Goal: Task Accomplishment & Management: Use online tool/utility

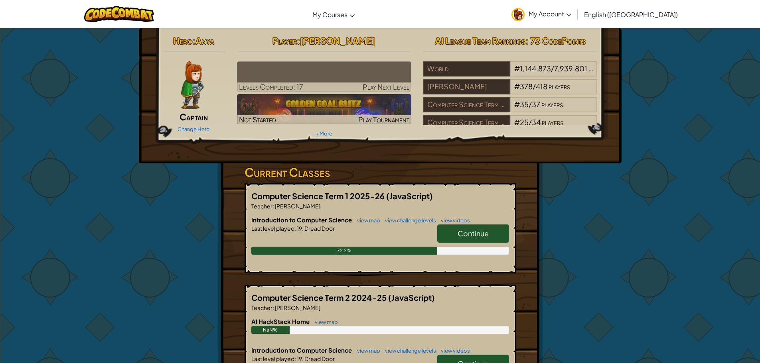
click at [367, 73] on img at bounding box center [324, 76] width 174 height 30
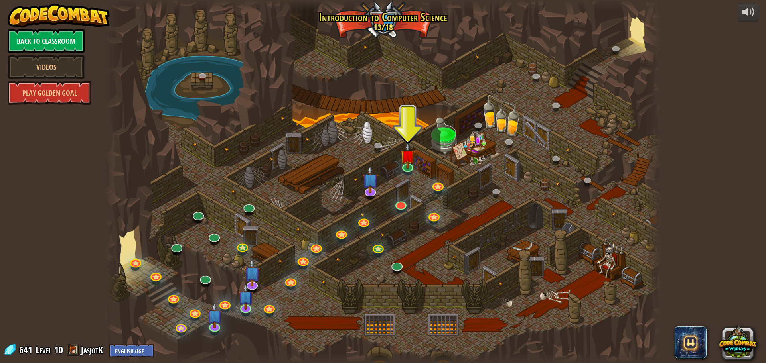
click at [397, 159] on div at bounding box center [383, 181] width 556 height 363
click at [173, 249] on link at bounding box center [176, 245] width 16 height 16
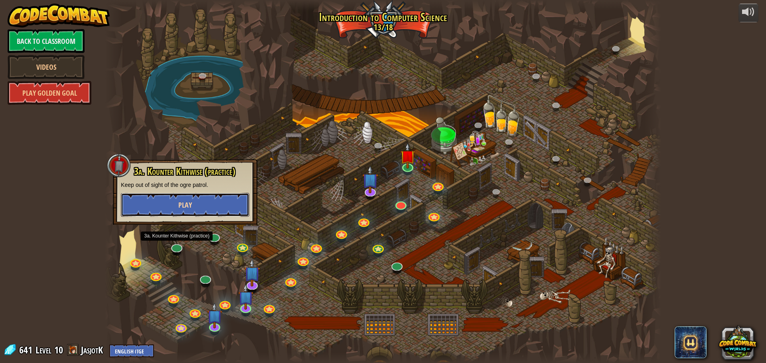
click at [173, 208] on button "Play" at bounding box center [185, 205] width 128 height 24
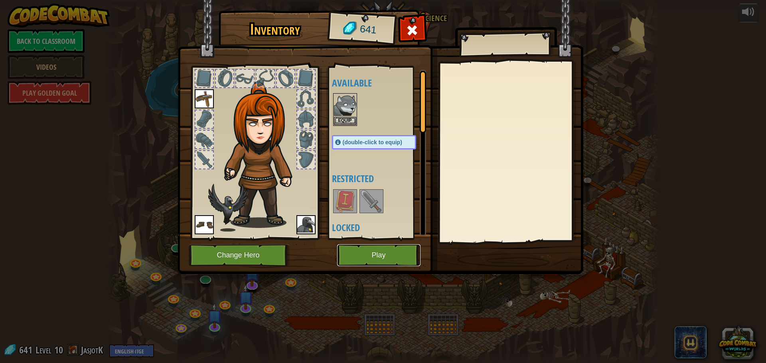
click at [395, 253] on button "Play" at bounding box center [378, 255] width 83 height 22
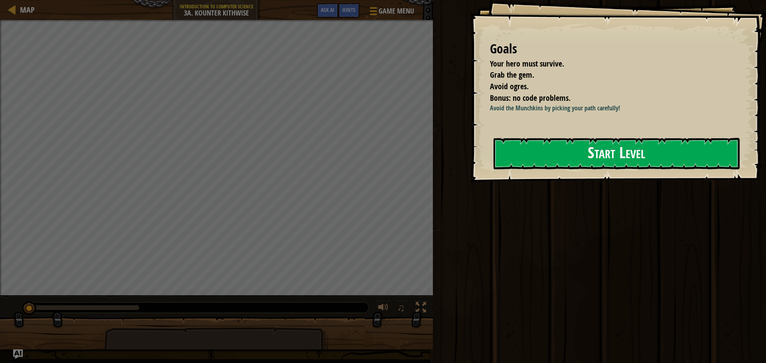
click at [636, 169] on button "Start Level" at bounding box center [616, 154] width 246 height 32
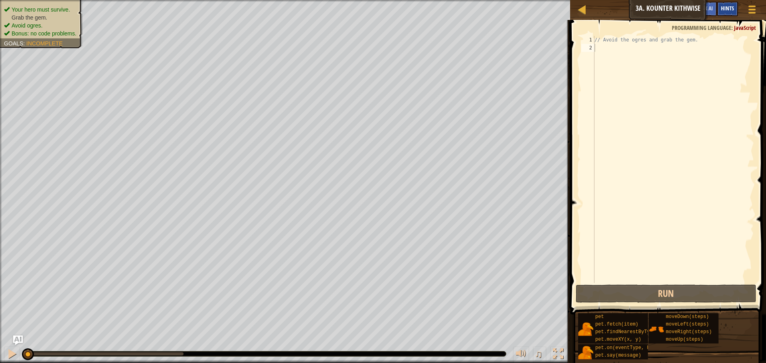
click at [728, 11] on span "Hints" at bounding box center [727, 8] width 13 height 8
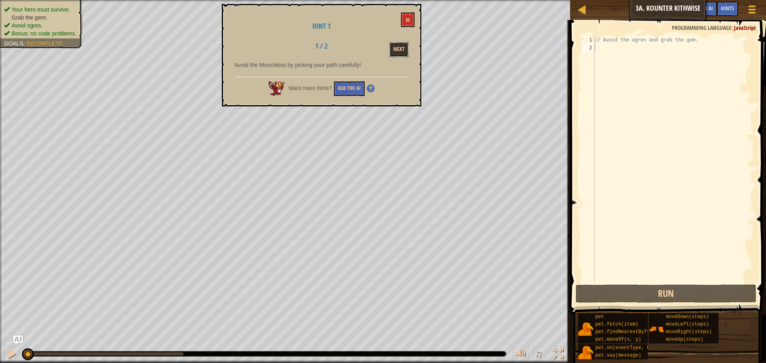
click at [397, 51] on button "Next" at bounding box center [398, 49] width 19 height 15
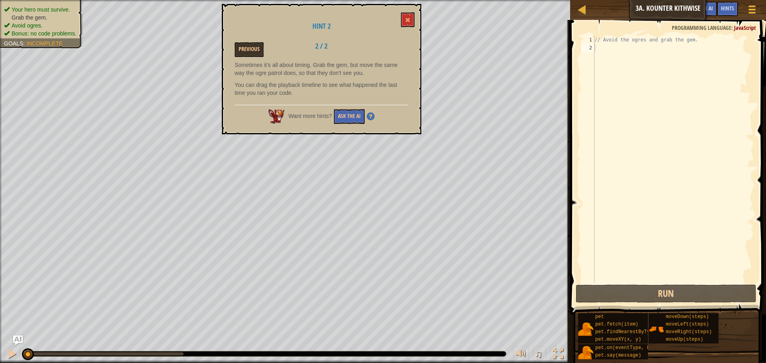
click at [34, 29] on li "Avoid ogres." at bounding box center [40, 26] width 73 height 8
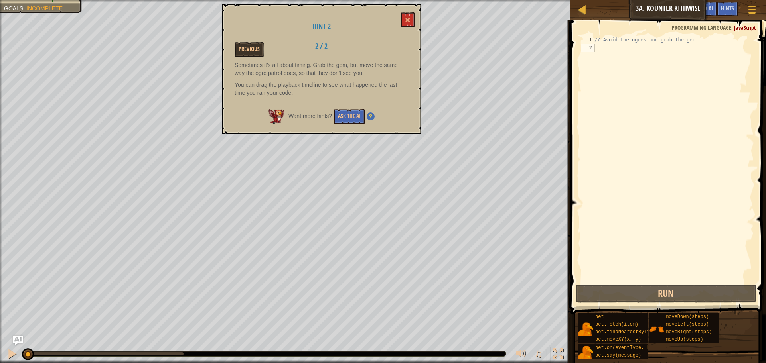
click at [599, 47] on div "// Avoid the ogres and grab the gem." at bounding box center [673, 167] width 161 height 263
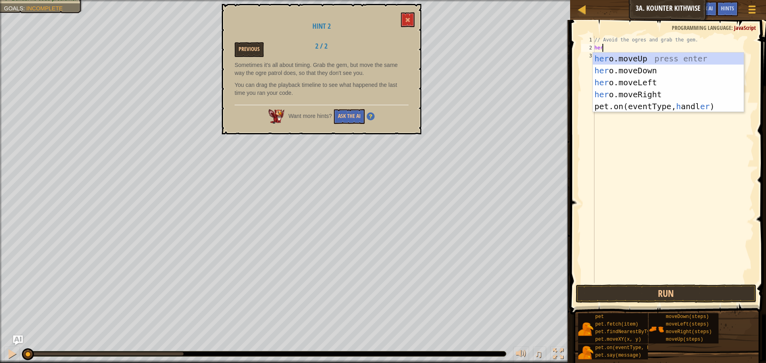
scroll to position [4, 0]
type textarea "hero"
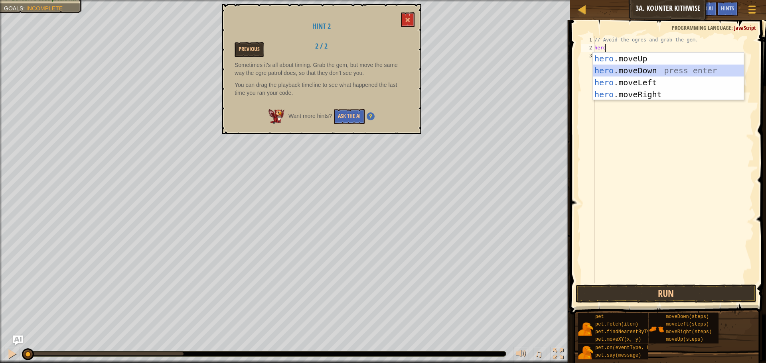
scroll to position [4, 0]
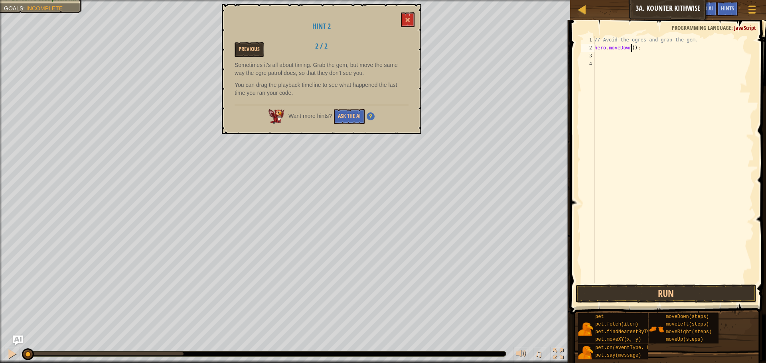
click at [630, 47] on div "// Avoid the ogres and grab the gem. hero . moveDown ( ) ;" at bounding box center [673, 167] width 161 height 263
type textarea "hero.moveDown(2);"
click at [662, 289] on button "Run" at bounding box center [665, 294] width 181 height 18
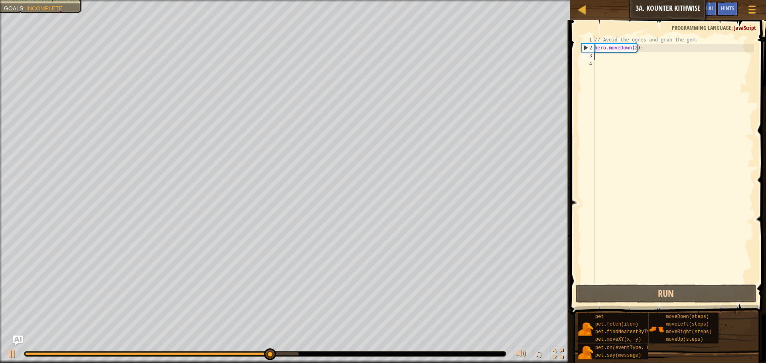
click at [603, 59] on div "// Avoid the ogres and grab the gem. hero . moveDown ( 2 ) ;" at bounding box center [673, 167] width 161 height 263
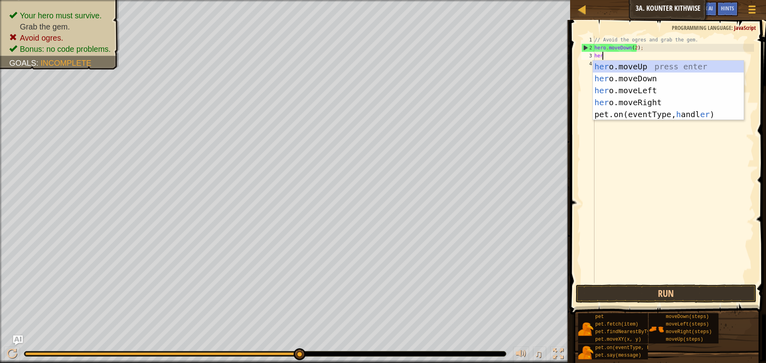
scroll to position [4, 0]
type textarea "hero"
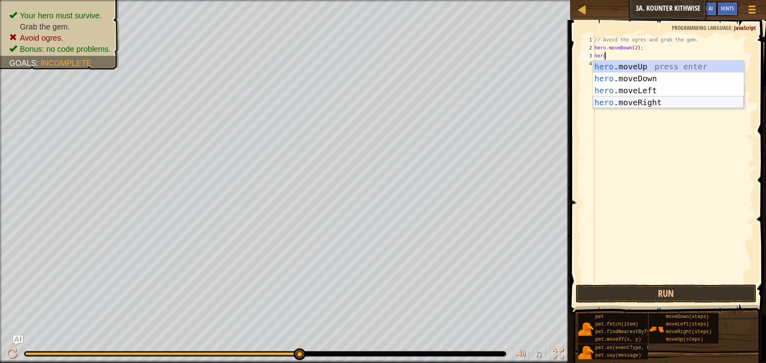
click at [630, 101] on div "hero .moveUp press enter hero .moveDown press enter hero .moveLeft press enter …" at bounding box center [668, 97] width 151 height 72
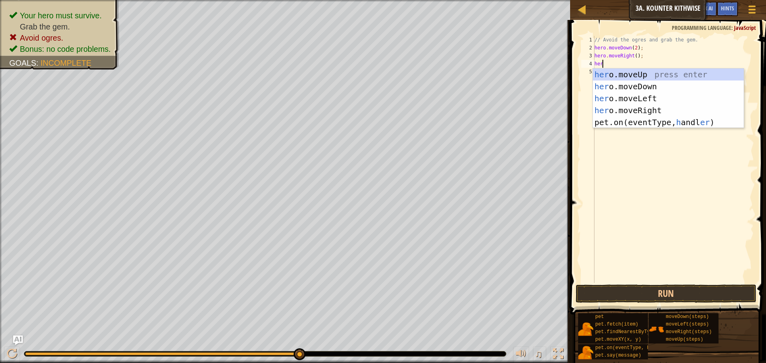
type textarea "hero"
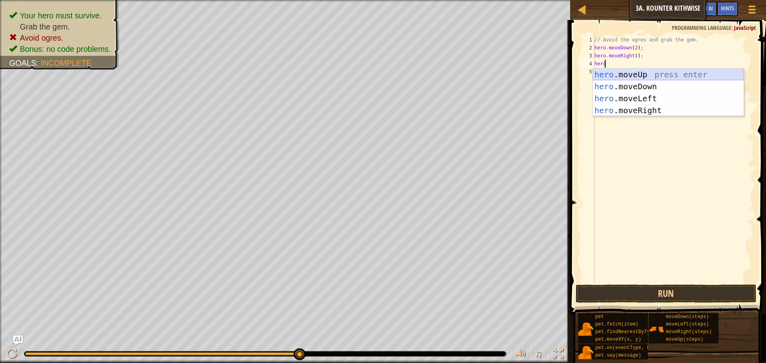
click at [632, 75] on div "hero .moveUp press enter hero .moveDown press enter hero .moveLeft press enter …" at bounding box center [668, 105] width 151 height 72
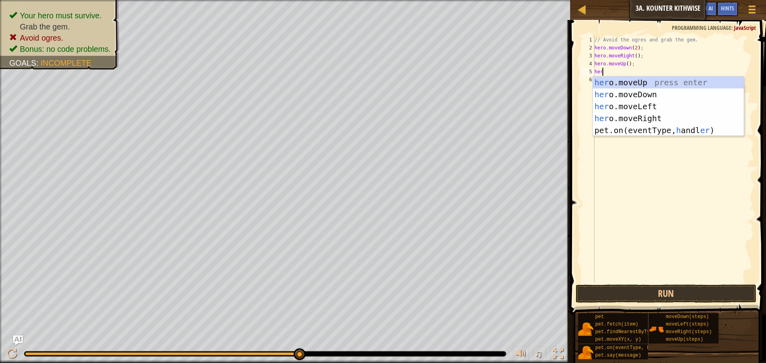
type textarea "hero"
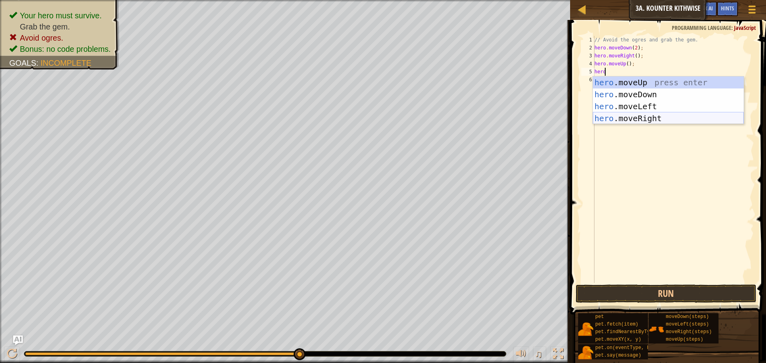
click at [633, 116] on div "hero .moveUp press enter hero .moveDown press enter hero .moveLeft press enter …" at bounding box center [668, 113] width 151 height 72
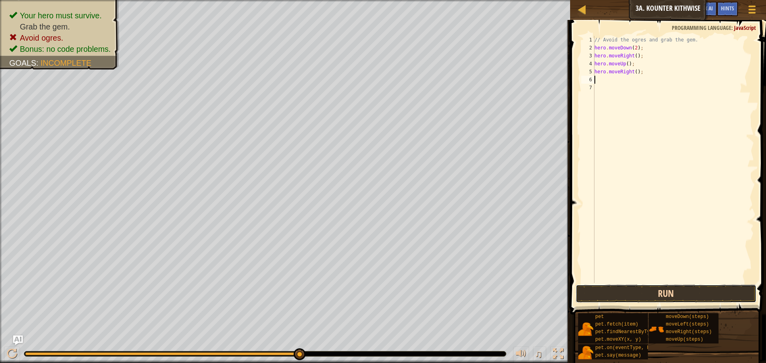
click at [630, 287] on button "Run" at bounding box center [665, 294] width 181 height 18
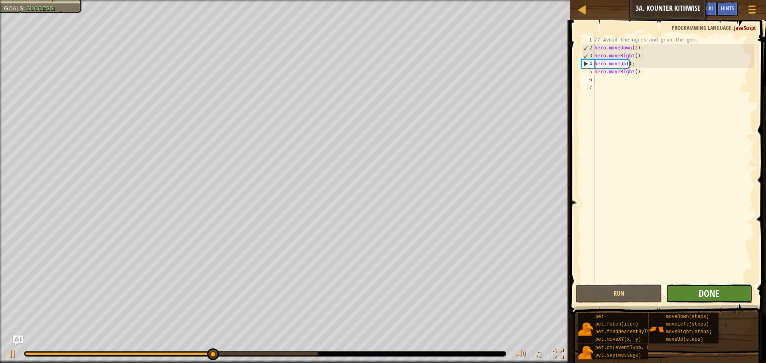
click at [705, 291] on span "Done" at bounding box center [708, 293] width 21 height 13
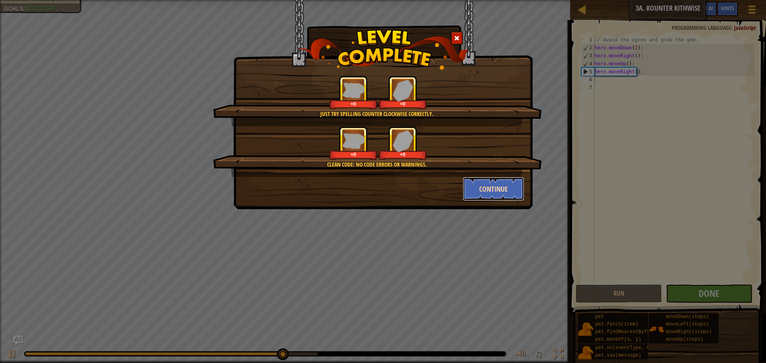
click at [484, 184] on button "Continue" at bounding box center [494, 189] width 62 height 24
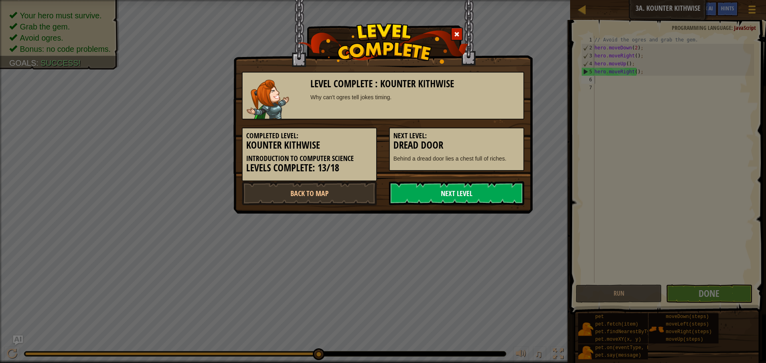
click at [458, 189] on link "Next Level" at bounding box center [456, 193] width 135 height 24
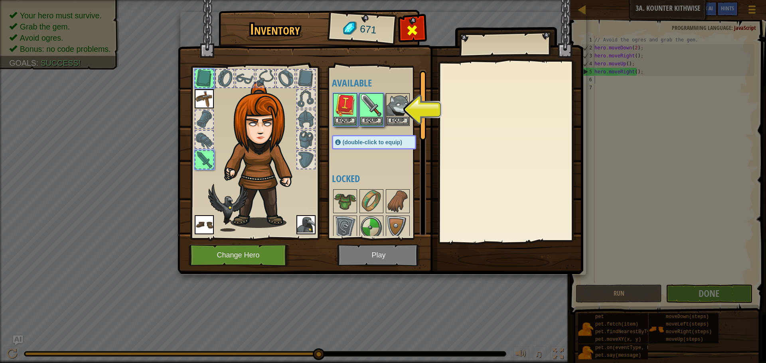
click at [409, 31] on span at bounding box center [412, 30] width 13 height 13
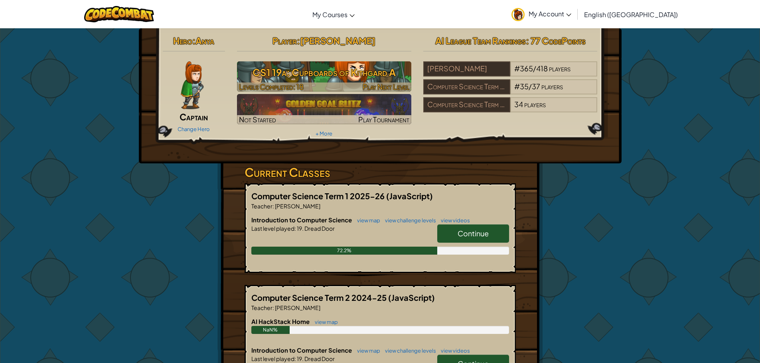
click at [285, 73] on h3 "CS1 19a: Cupboards of Kithgard A" at bounding box center [324, 72] width 174 height 18
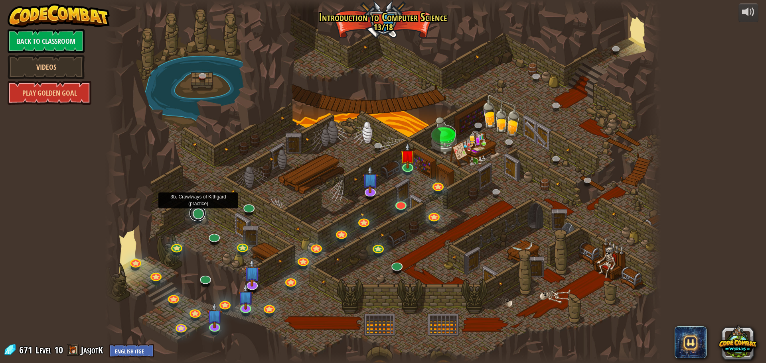
click at [198, 217] on link at bounding box center [197, 213] width 16 height 16
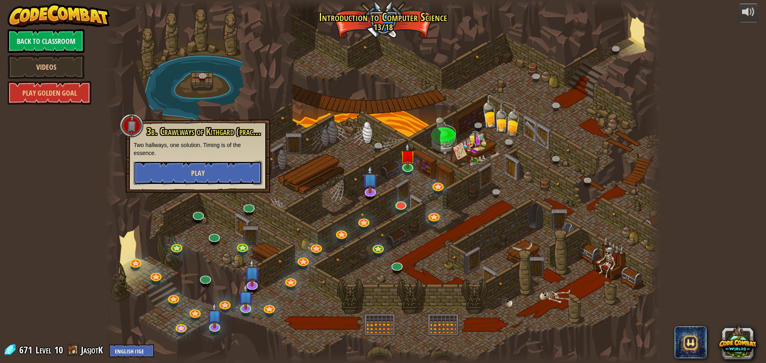
click at [182, 170] on button "Play" at bounding box center [198, 173] width 128 height 24
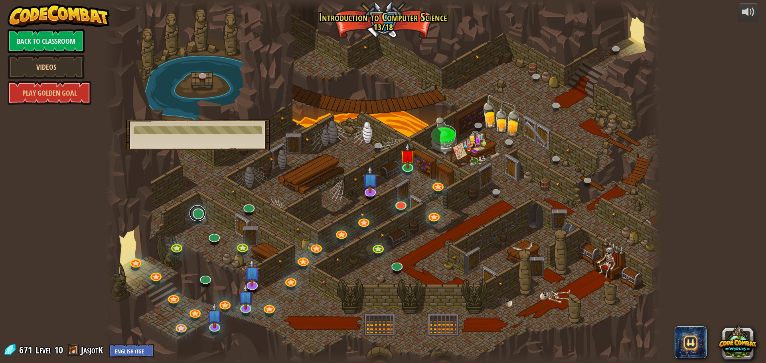
click at [198, 215] on link at bounding box center [197, 213] width 16 height 16
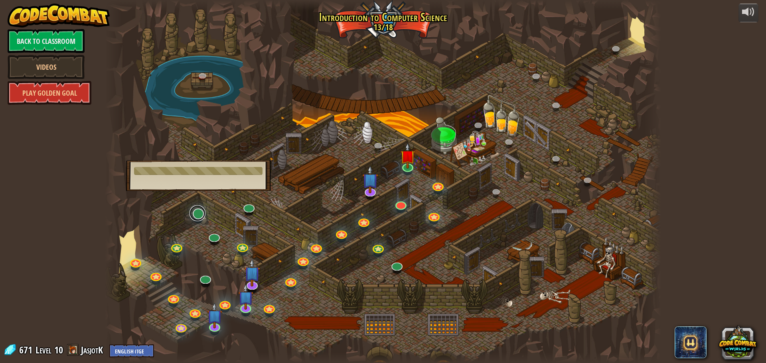
click at [201, 211] on link at bounding box center [197, 213] width 16 height 16
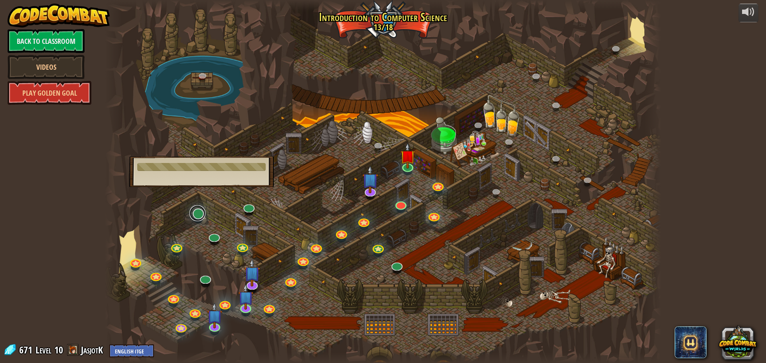
click at [201, 211] on link at bounding box center [197, 213] width 16 height 16
click at [199, 212] on link at bounding box center [197, 213] width 16 height 16
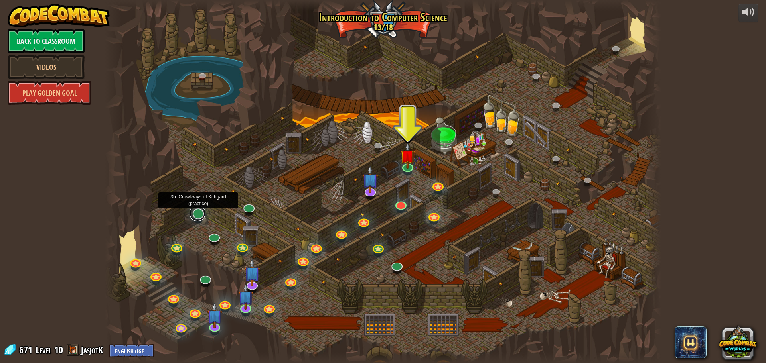
click at [199, 216] on link at bounding box center [197, 213] width 16 height 16
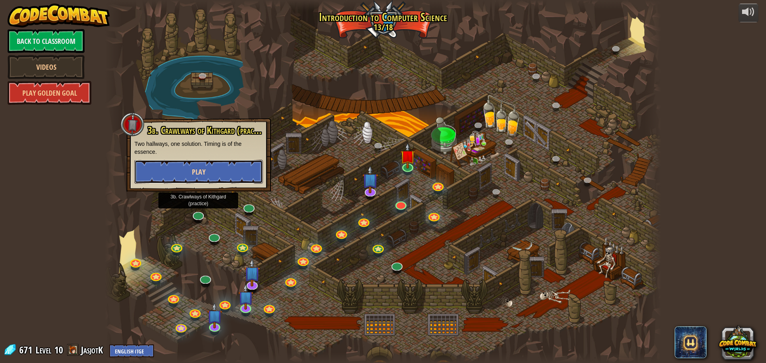
click at [184, 166] on button "Play" at bounding box center [198, 172] width 128 height 24
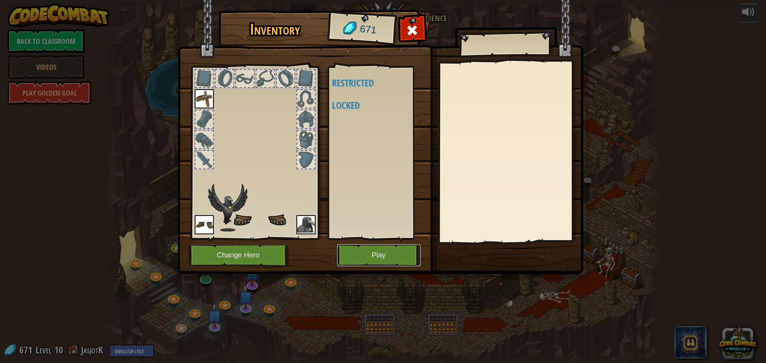
click at [353, 257] on button "Play" at bounding box center [378, 255] width 83 height 22
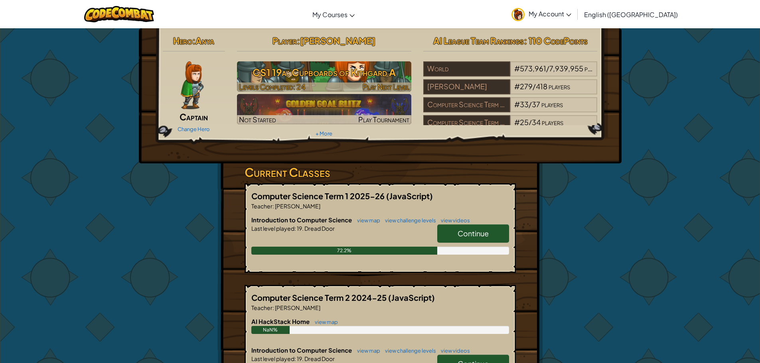
click at [306, 73] on h3 "CS1 19a: Cupboards of Kithgard A" at bounding box center [324, 72] width 174 height 18
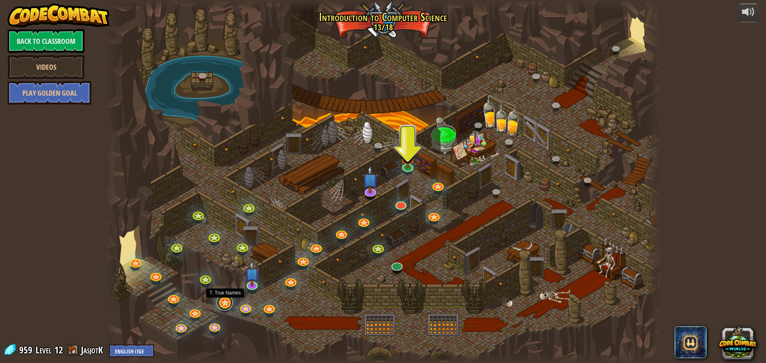
click at [226, 305] on link at bounding box center [225, 303] width 16 height 16
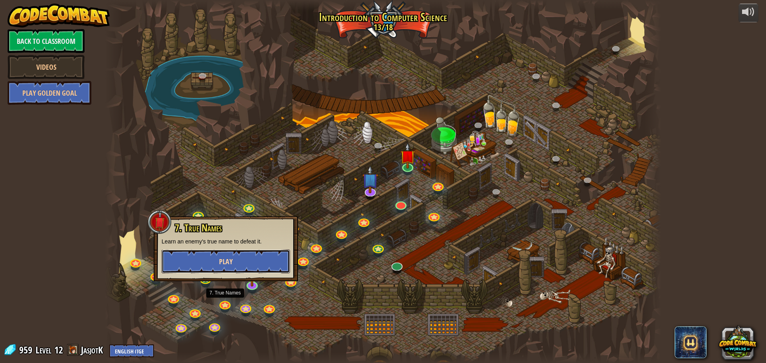
click at [224, 267] on button "Play" at bounding box center [225, 262] width 128 height 24
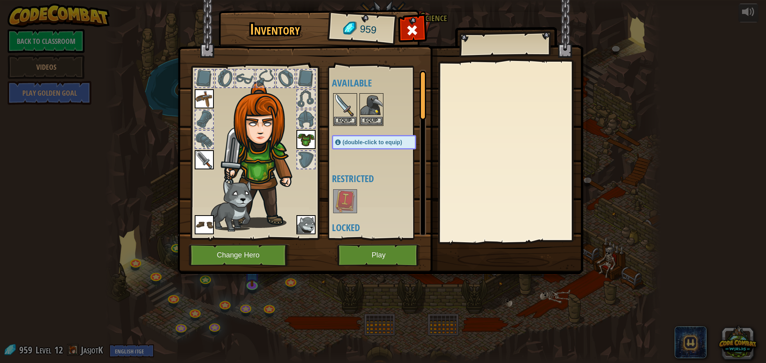
drag, startPoint x: 366, startPoint y: 251, endPoint x: 367, endPoint y: 256, distance: 4.4
click at [367, 255] on div "Inventory 959 Available Equip Equip Equip Equip Equip Equip (double-click to eq…" at bounding box center [383, 143] width 406 height 263
click at [367, 256] on button "Play" at bounding box center [378, 255] width 83 height 22
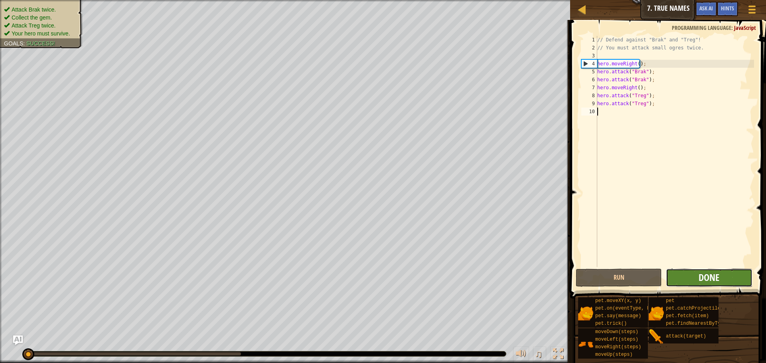
click at [717, 275] on span "Done" at bounding box center [708, 277] width 21 height 13
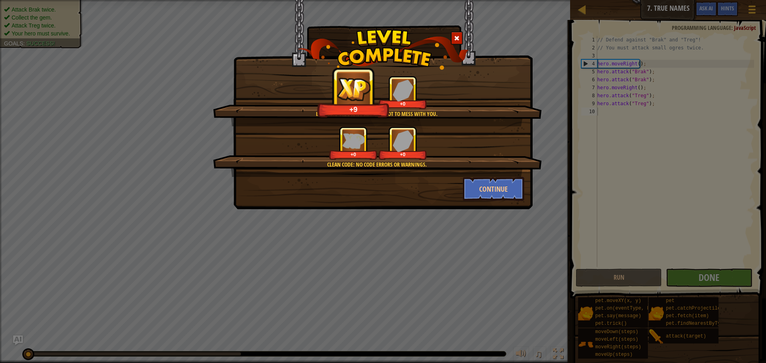
click at [303, 234] on div "Brak and Treg have learned not to mess with you. +9 +0 Clean code: no code erro…" at bounding box center [383, 181] width 766 height 363
click at [457, 37] on span at bounding box center [457, 38] width 6 height 6
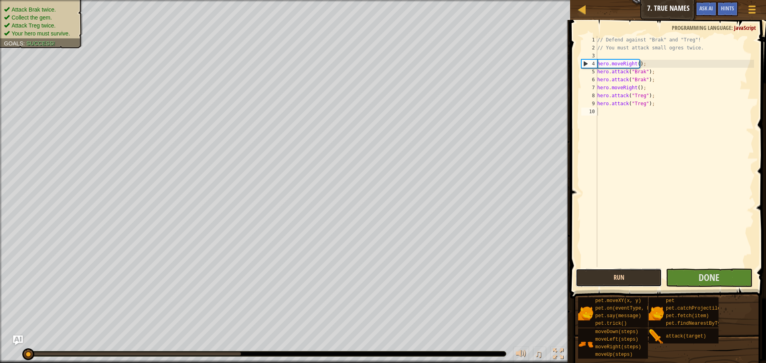
drag, startPoint x: 619, startPoint y: 282, endPoint x: 618, endPoint y: 278, distance: 4.9
click at [619, 280] on button "Run" at bounding box center [618, 278] width 86 height 18
